Goal: Transaction & Acquisition: Purchase product/service

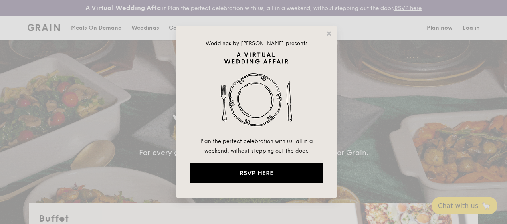
select select
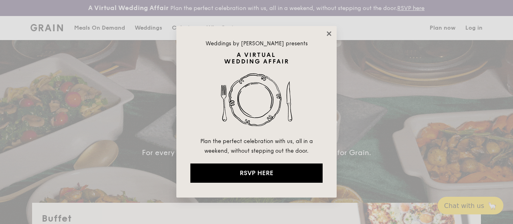
click at [330, 32] on icon at bounding box center [328, 33] width 4 height 4
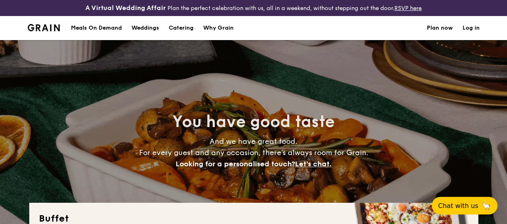
click at [101, 32] on div "Meals On Demand" at bounding box center [96, 28] width 51 height 24
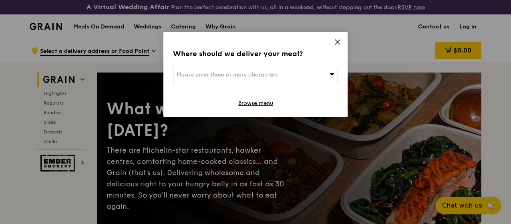
click at [324, 73] on div "Please enter three or more characters" at bounding box center [255, 75] width 165 height 18
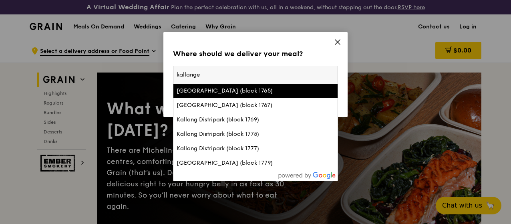
type input "kallange"
click at [340, 42] on icon at bounding box center [337, 41] width 7 height 7
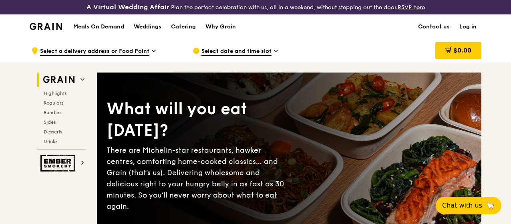
click at [150, 55] on div ".cls-1 { fill: none; stroke: #fff; stroke-linecap: round; stroke-linejoin: roun…" at bounding box center [105, 51] width 149 height 24
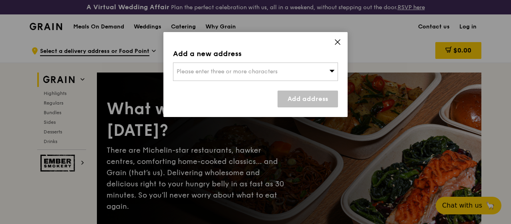
click at [207, 60] on div "Add a new address Please enter three or more characters Add address" at bounding box center [255, 74] width 184 height 85
click at [207, 70] on span "Please enter three or more characters" at bounding box center [227, 71] width 101 height 7
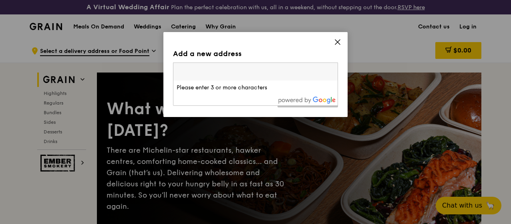
click at [337, 42] on icon at bounding box center [337, 42] width 5 height 5
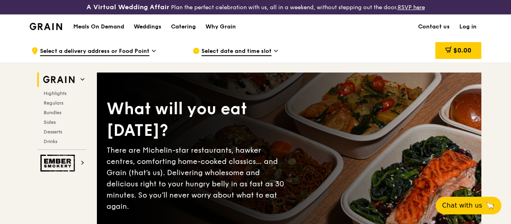
click at [142, 55] on span "Select a delivery address or Food Point" at bounding box center [94, 51] width 109 height 9
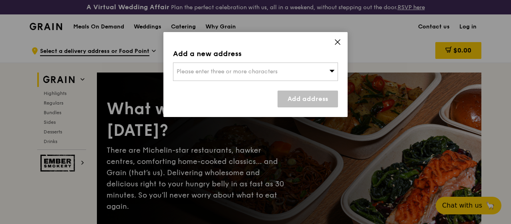
click at [199, 70] on span "Please enter three or more characters" at bounding box center [227, 71] width 101 height 7
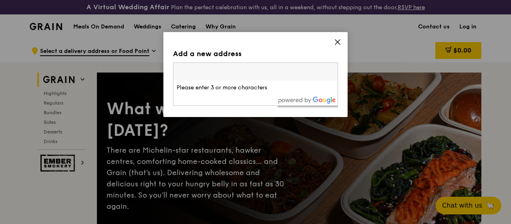
type input "339410"
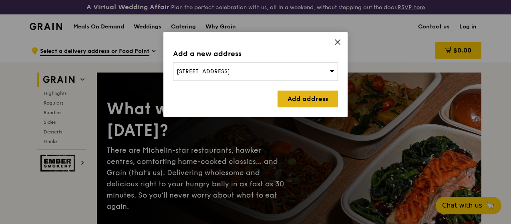
click at [303, 97] on link "Add address" at bounding box center [308, 99] width 60 height 17
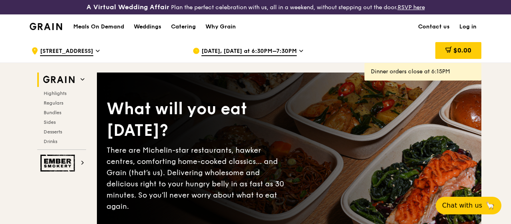
click at [267, 55] on span "[DATE], [DATE] at 6:30PM–7:30PM" at bounding box center [248, 51] width 95 height 9
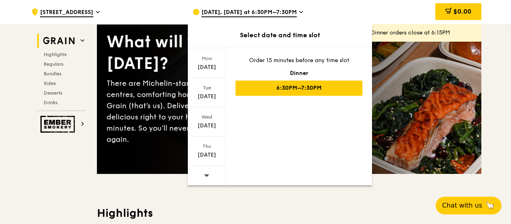
scroll to position [67, 0]
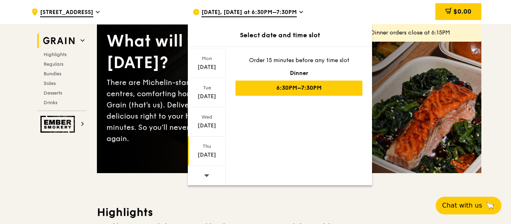
click at [206, 153] on div "[DATE]" at bounding box center [207, 155] width 36 height 8
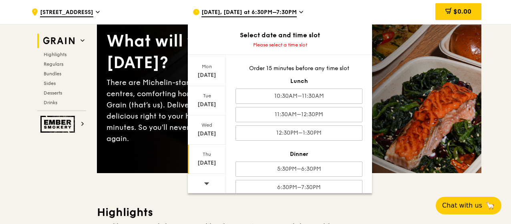
click at [204, 176] on span at bounding box center [207, 183] width 6 height 19
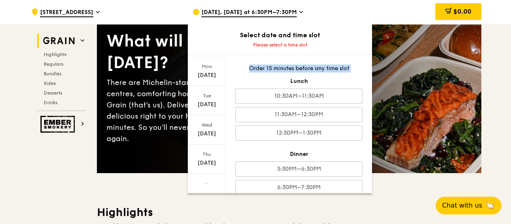
click at [204, 176] on span at bounding box center [207, 183] width 6 height 19
click at [205, 165] on div "[DATE]" at bounding box center [207, 163] width 36 height 8
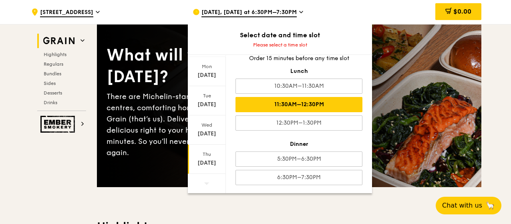
scroll to position [54, 0]
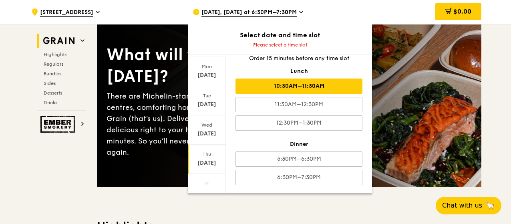
click at [265, 89] on div "10:30AM–11:30AM" at bounding box center [299, 86] width 127 height 15
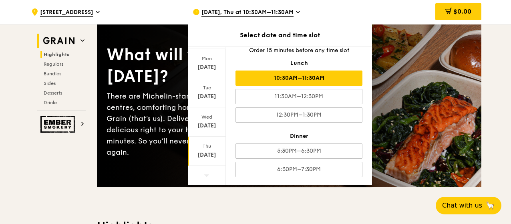
click at [59, 55] on span "Highlights" at bounding box center [57, 55] width 26 height 6
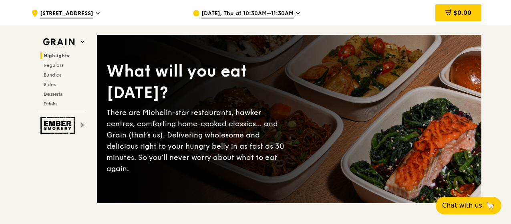
scroll to position [0, 0]
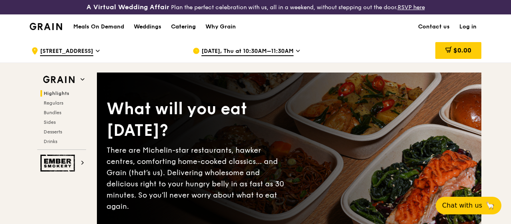
click at [187, 32] on div "Catering" at bounding box center [183, 27] width 25 height 24
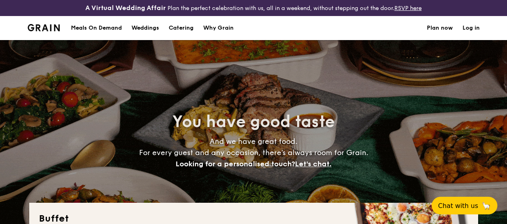
select select
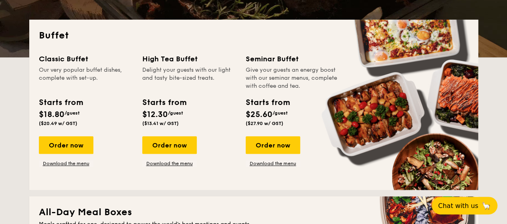
scroll to position [183, 0]
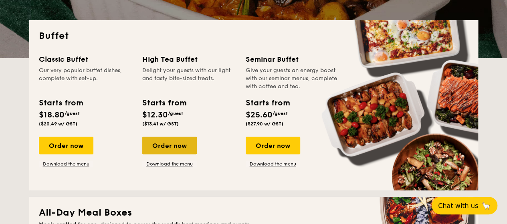
click at [175, 147] on div "Order now" at bounding box center [169, 146] width 54 height 18
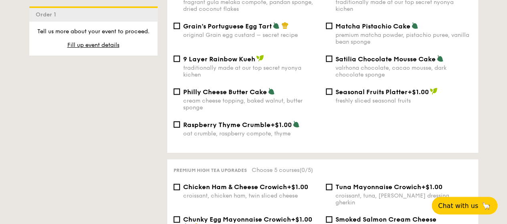
scroll to position [935, 0]
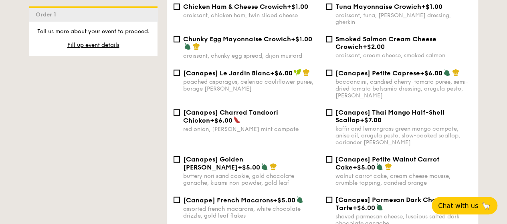
select select
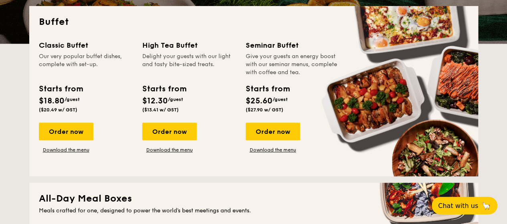
scroll to position [196, 0]
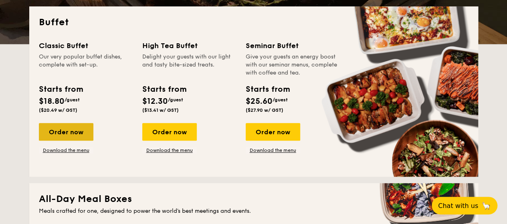
click at [78, 137] on div "Order now" at bounding box center [66, 132] width 54 height 18
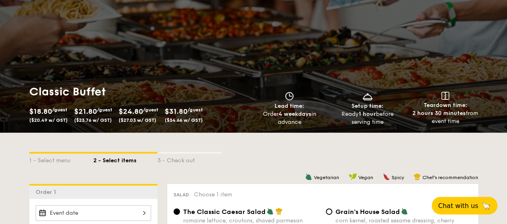
select select
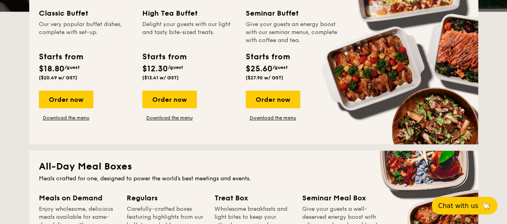
scroll to position [230, 0]
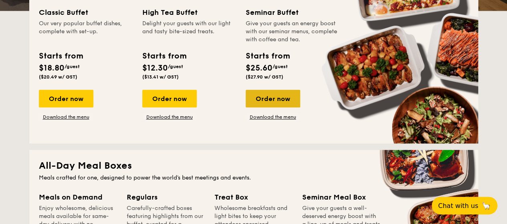
click at [266, 106] on div "Order now" at bounding box center [273, 99] width 54 height 18
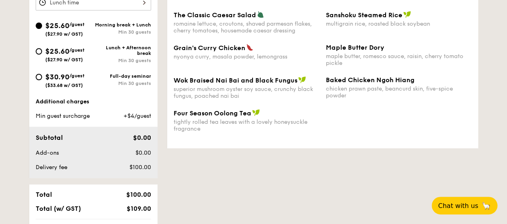
scroll to position [339, 0]
